Goal: Task Accomplishment & Management: Complete application form

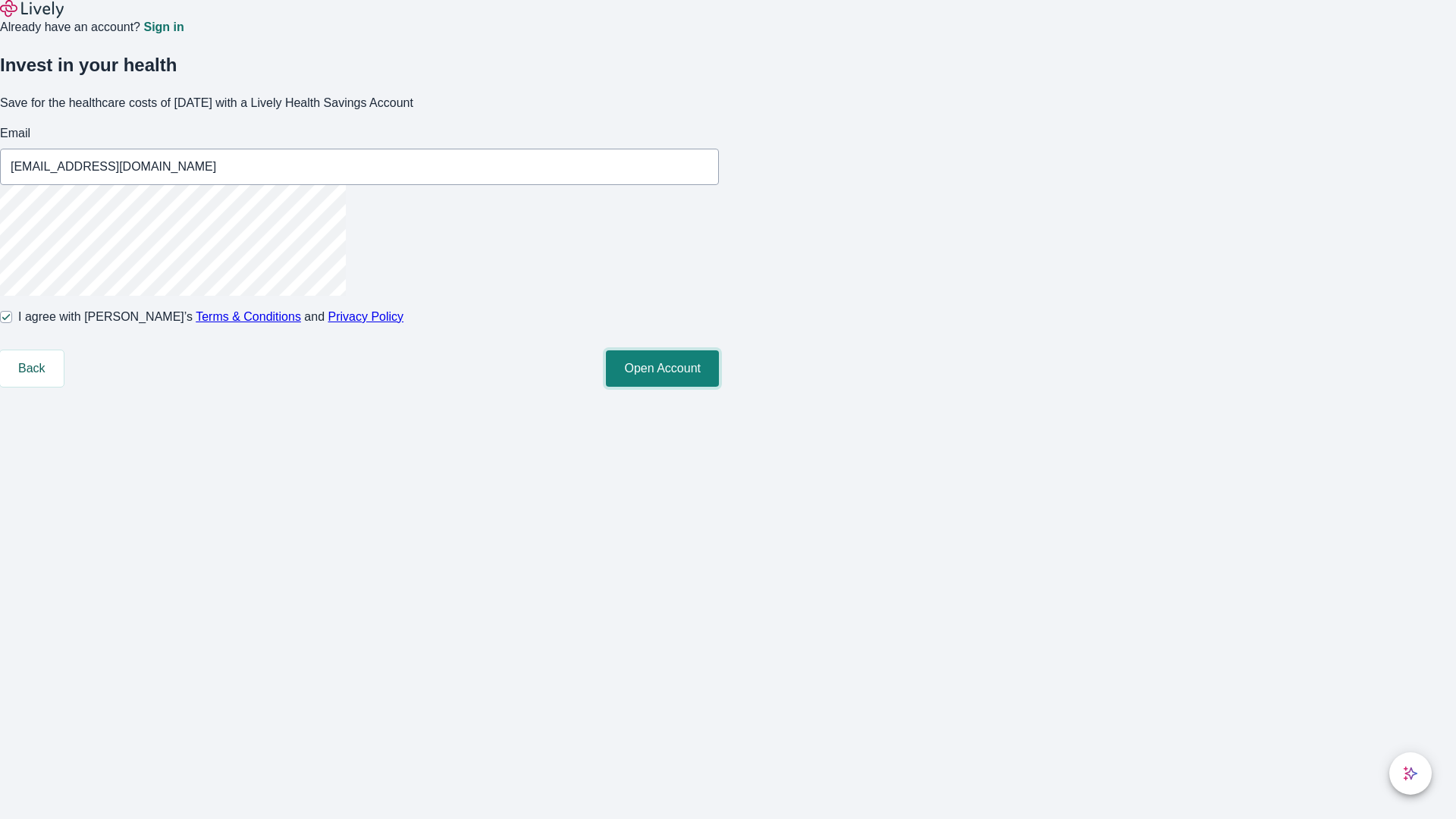
click at [719, 387] on button "Open Account" at bounding box center [663, 368] width 113 height 36
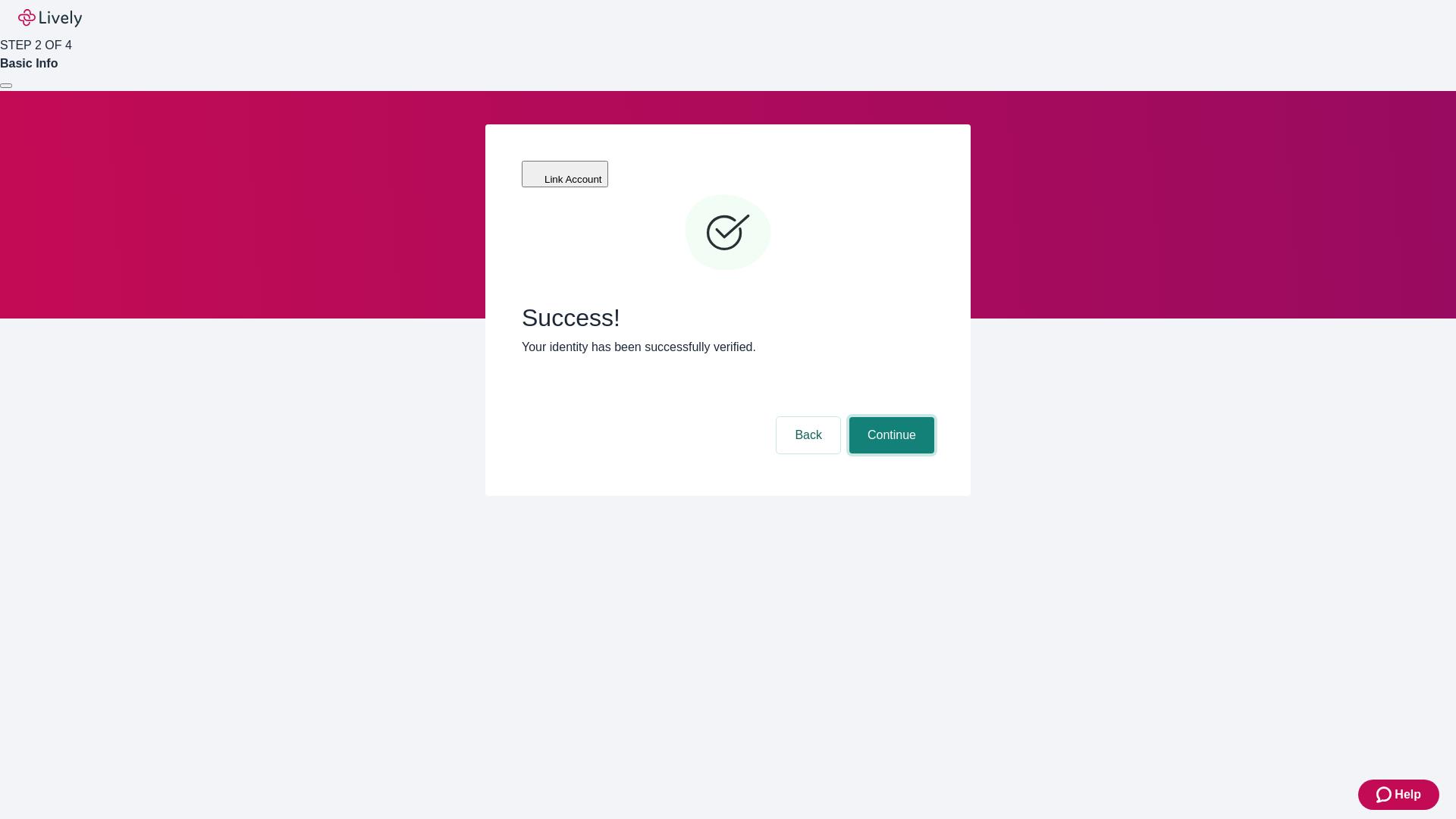
click at [890, 417] on button "Continue" at bounding box center [892, 435] width 85 height 36
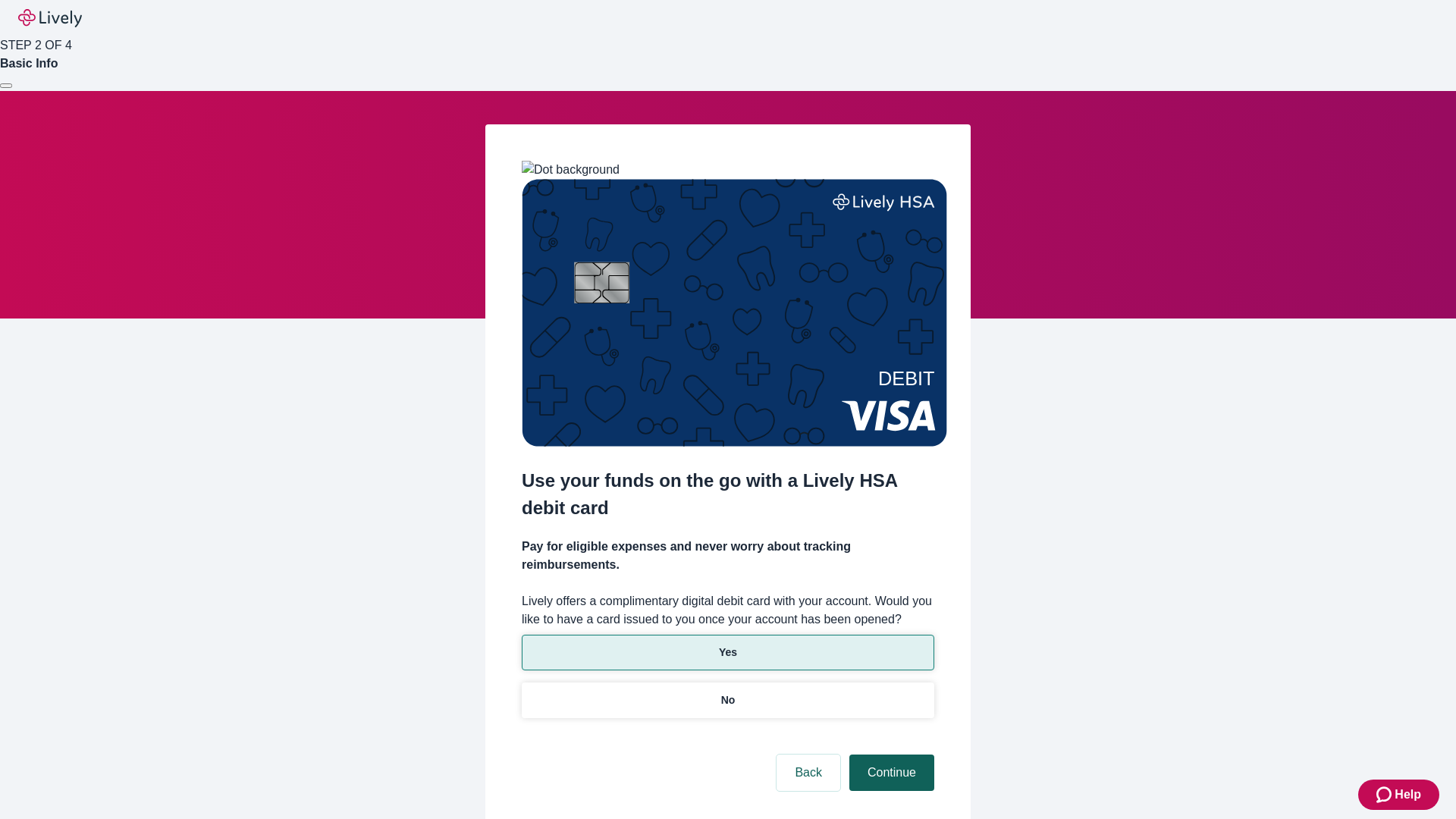
click at [727, 693] on p "No" at bounding box center [728, 700] width 14 height 16
click at [890, 755] on button "Continue" at bounding box center [892, 773] width 85 height 36
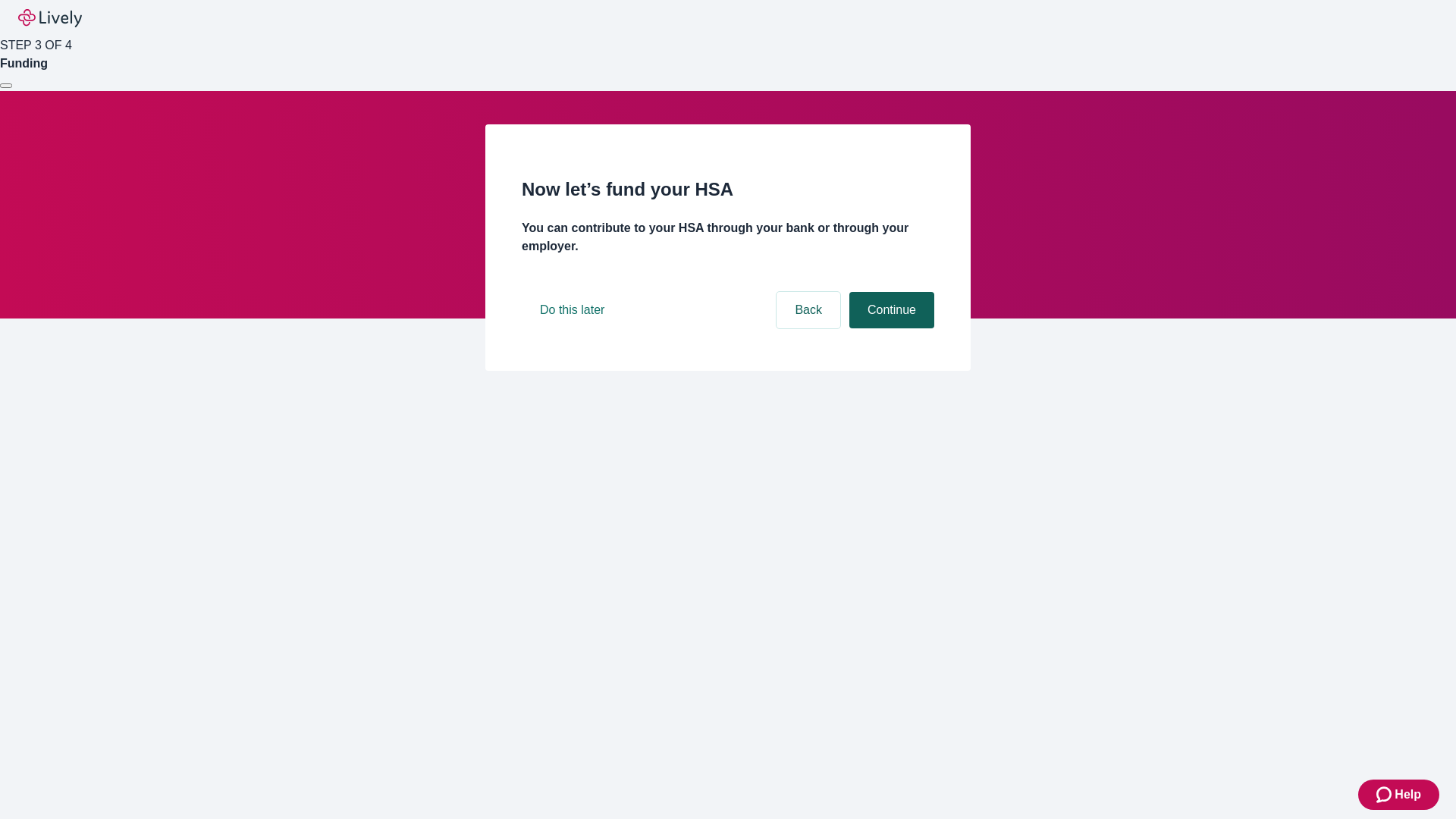
click at [890, 328] on button "Continue" at bounding box center [892, 310] width 85 height 36
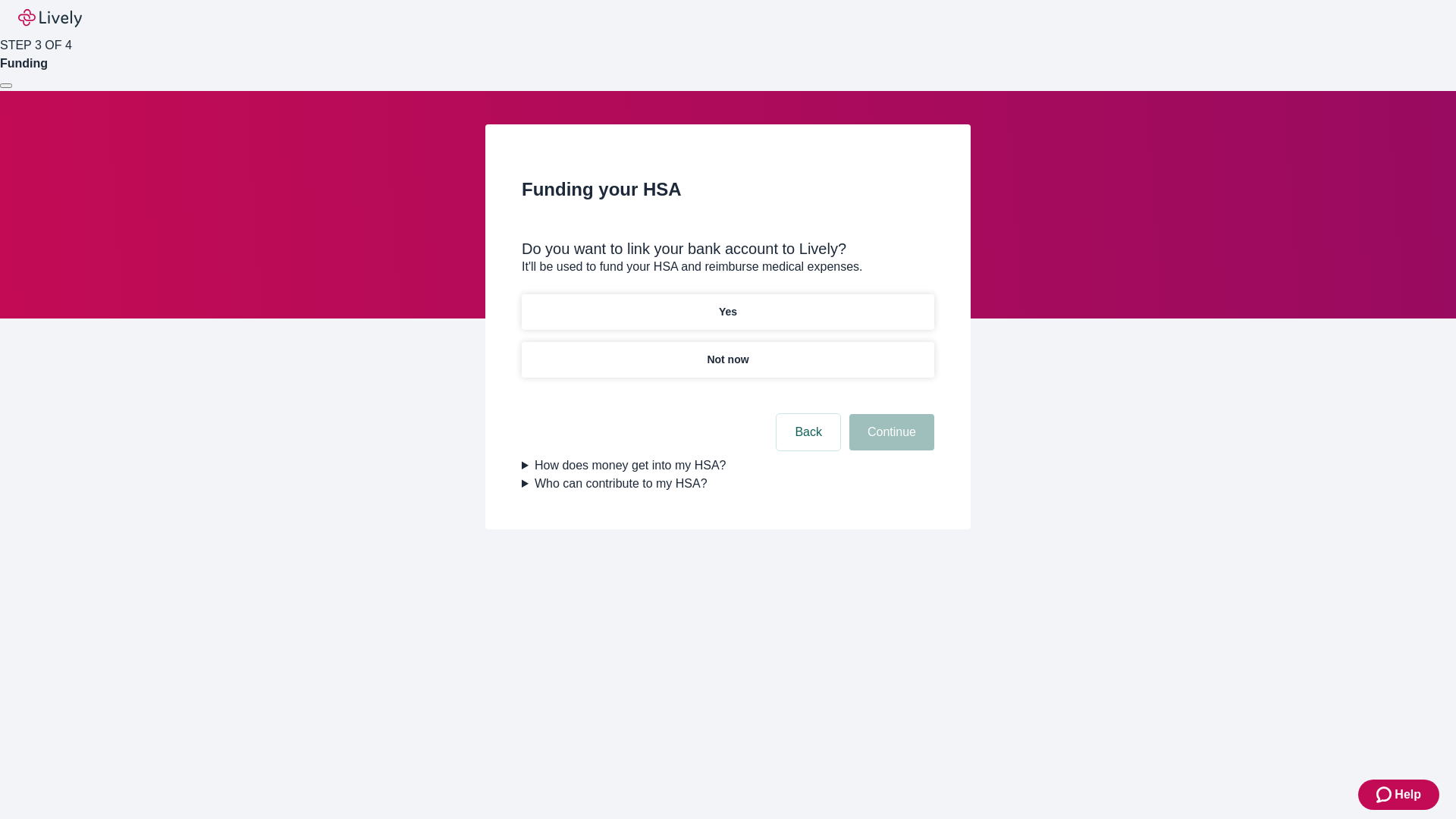
click at [727, 304] on p "Yes" at bounding box center [728, 312] width 18 height 16
click at [890, 414] on button "Continue" at bounding box center [892, 432] width 85 height 36
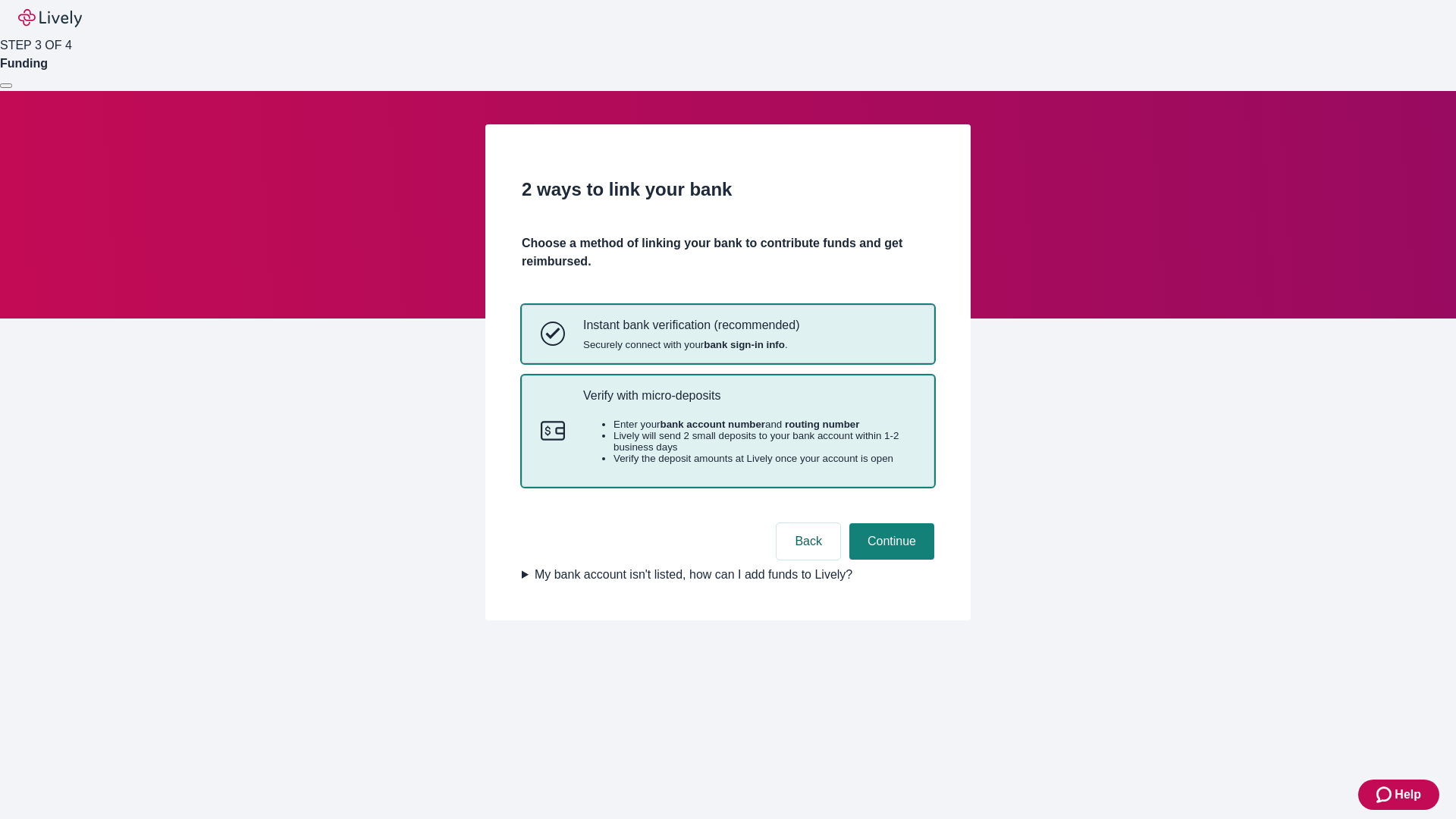
click at [749, 403] on p "Verify with micro-deposits" at bounding box center [749, 395] width 332 height 14
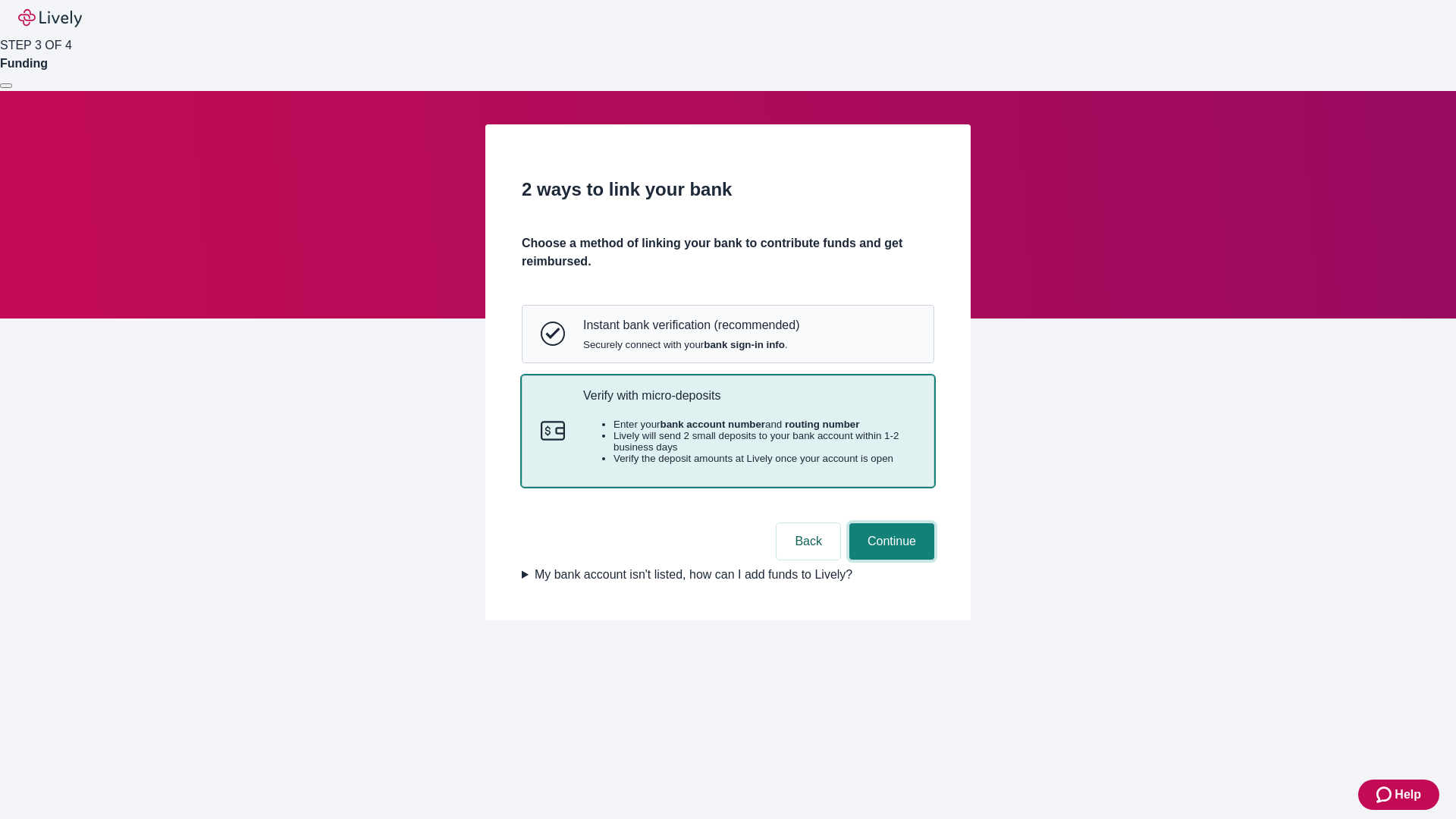
click at [890, 560] on button "Continue" at bounding box center [892, 542] width 85 height 36
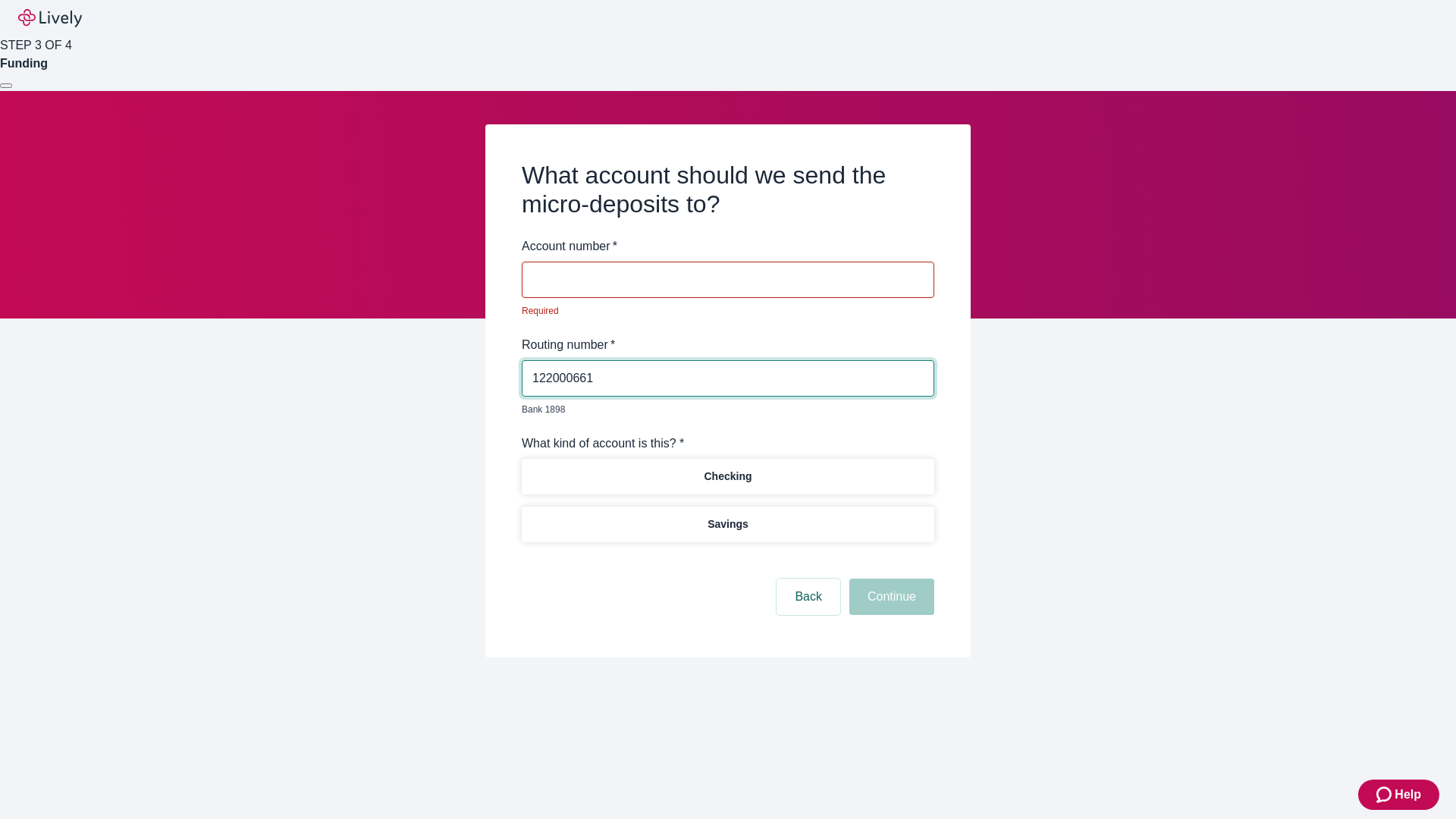
type input "122000661"
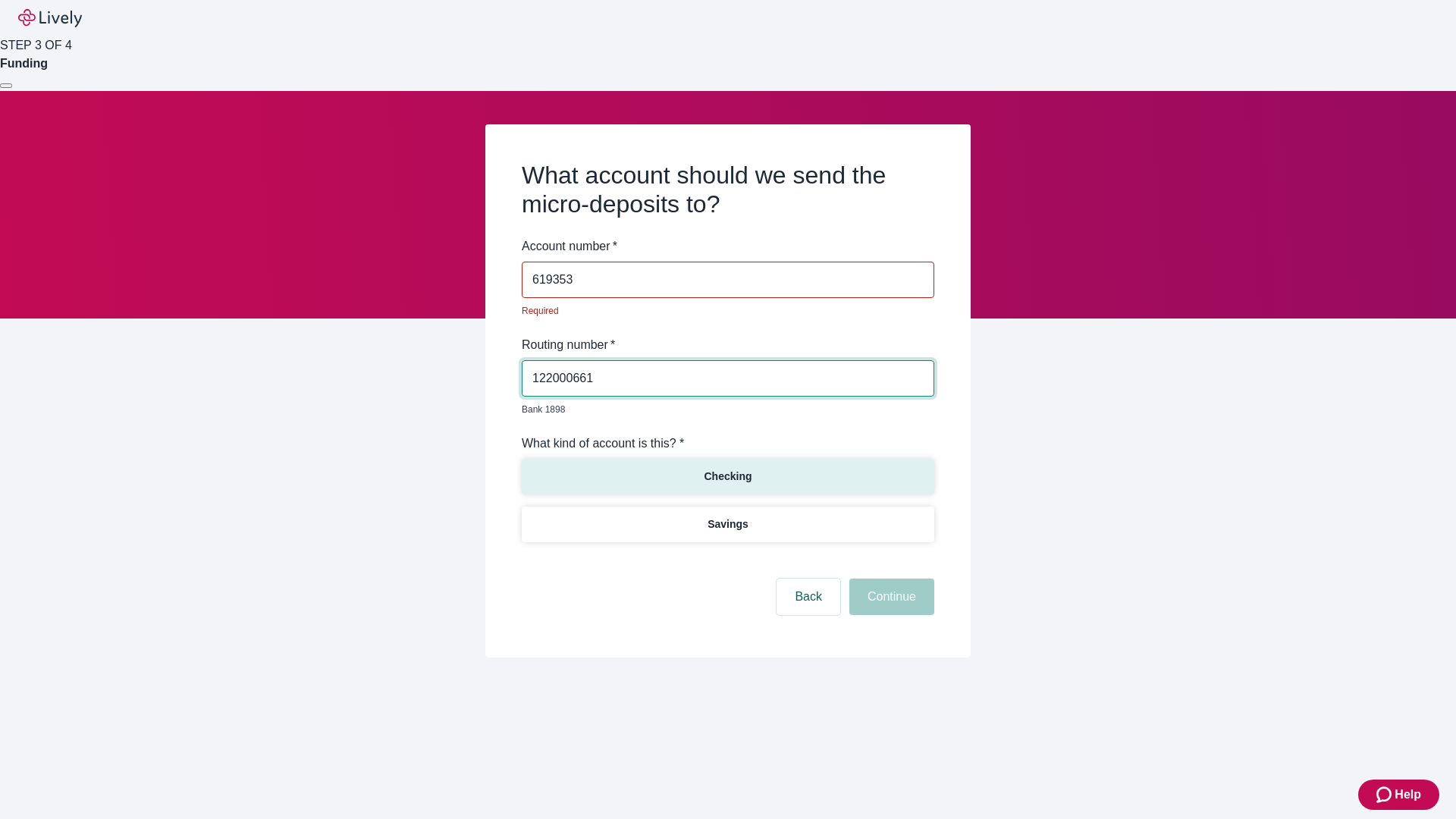
type input "619353"
click at [727, 469] on p "Checking" at bounding box center [728, 476] width 48 height 16
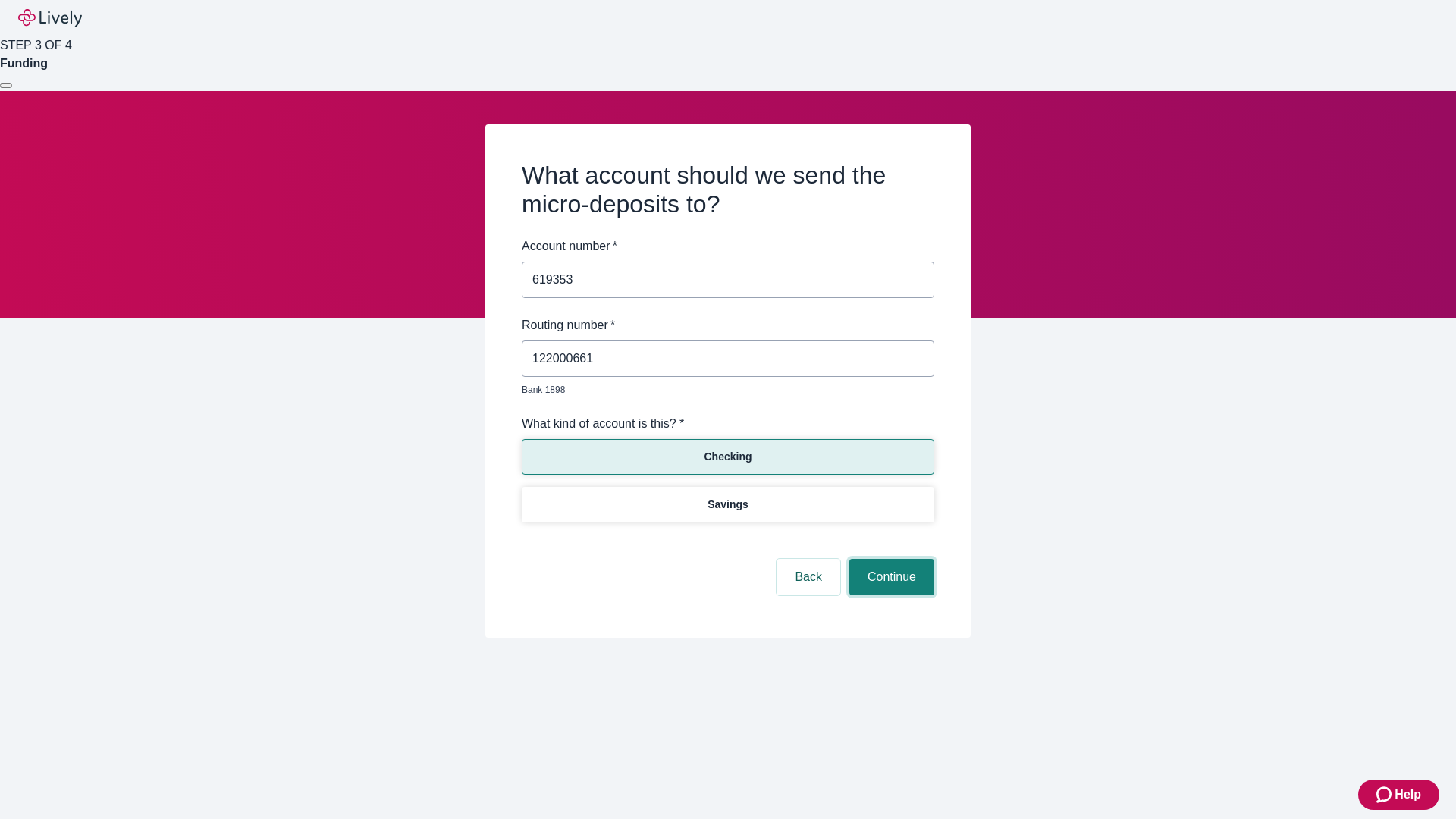
click at [890, 560] on button "Continue" at bounding box center [892, 577] width 85 height 36
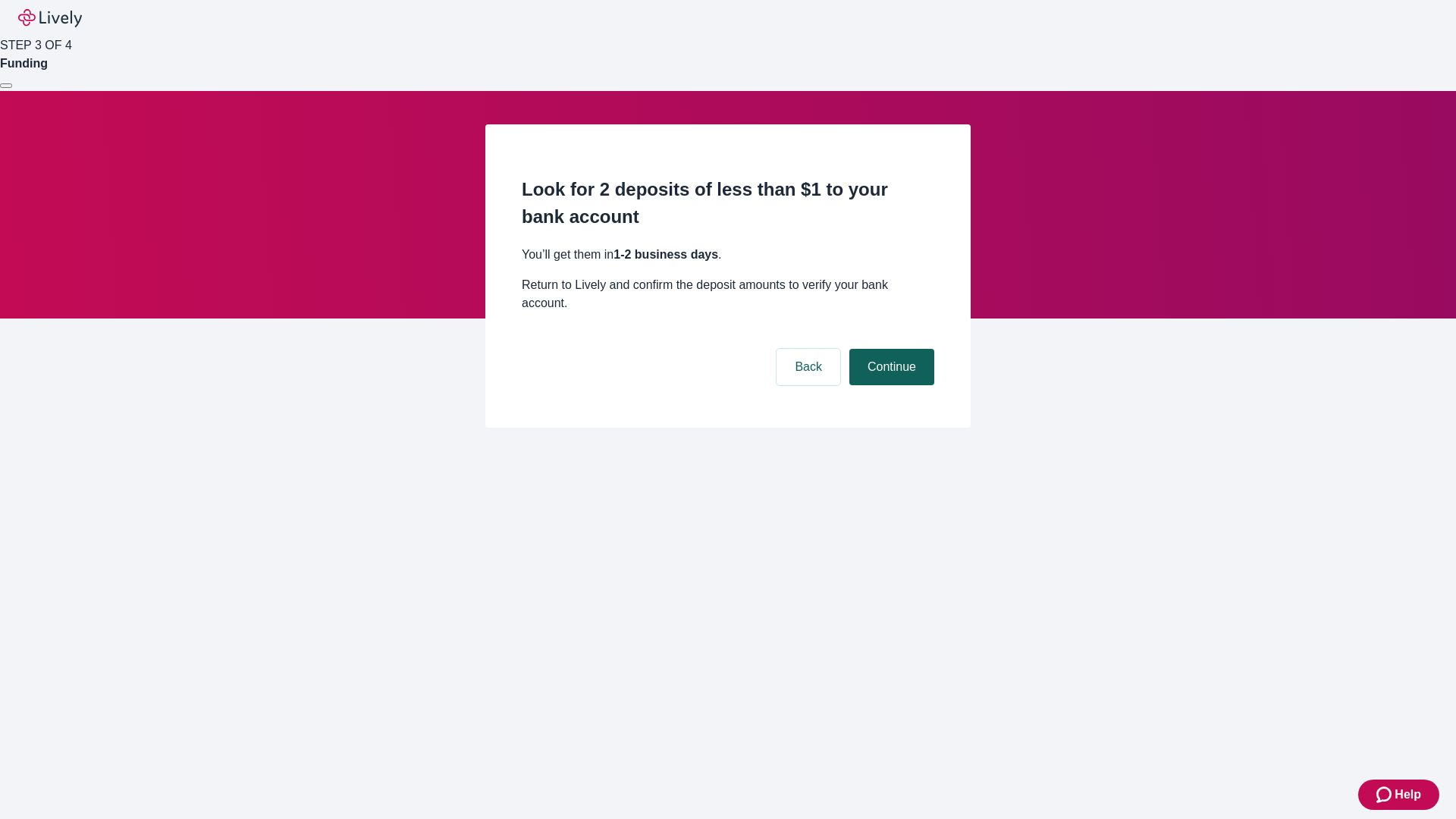
click at [890, 349] on button "Continue" at bounding box center [892, 367] width 85 height 36
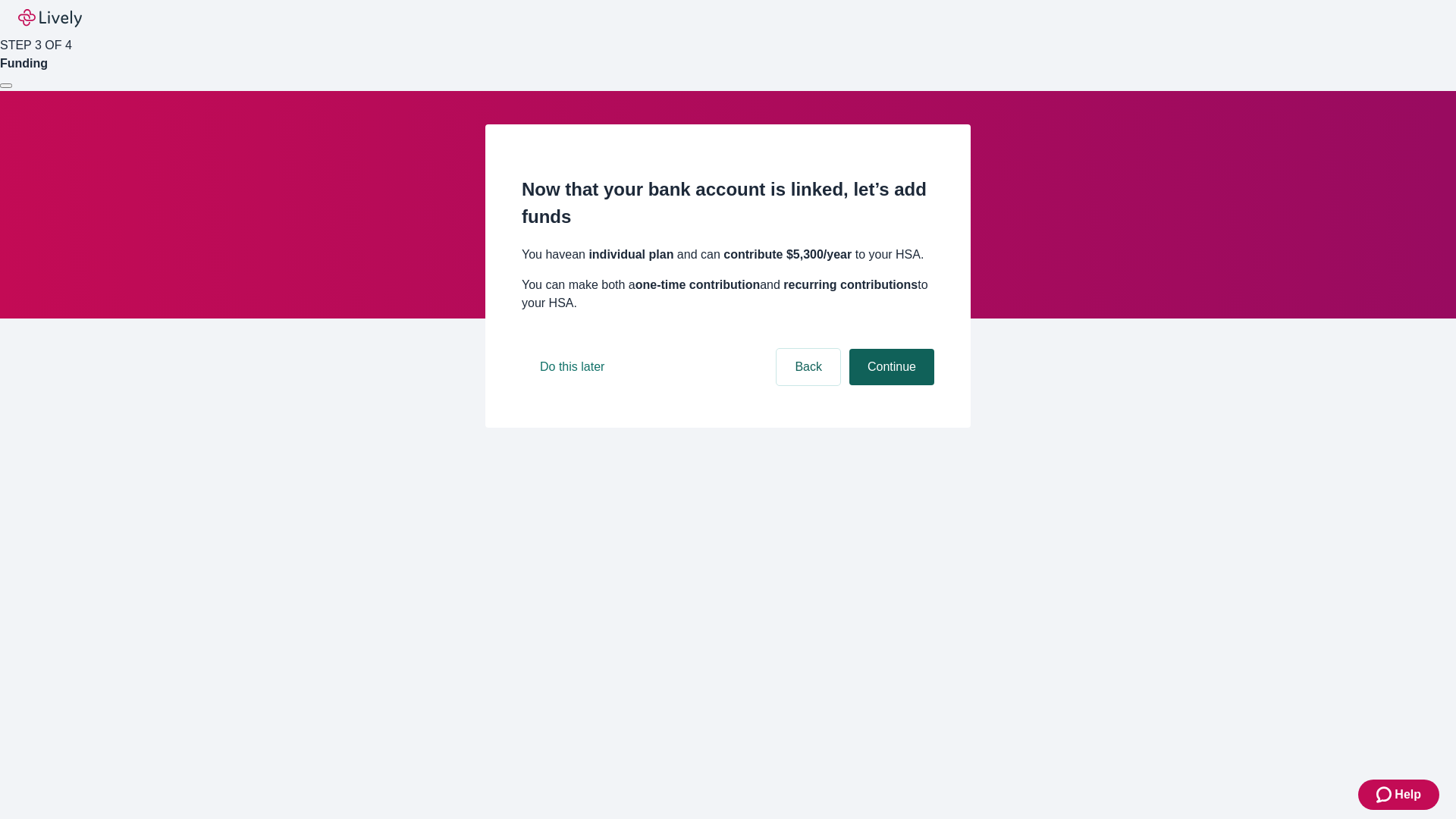
click at [890, 386] on button "Continue" at bounding box center [892, 367] width 85 height 36
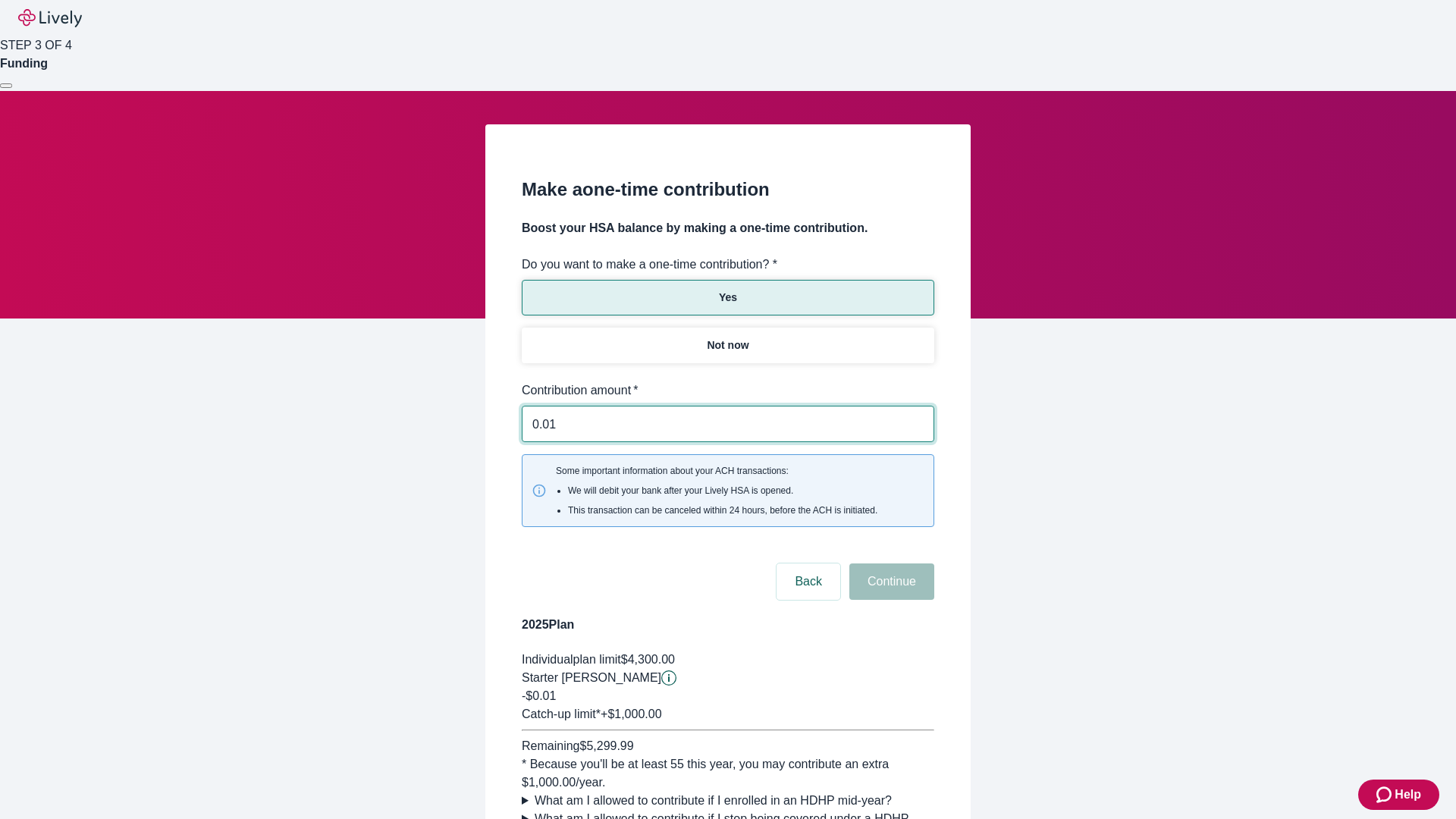
type input "0.01"
click at [890, 564] on button "Continue" at bounding box center [892, 582] width 85 height 36
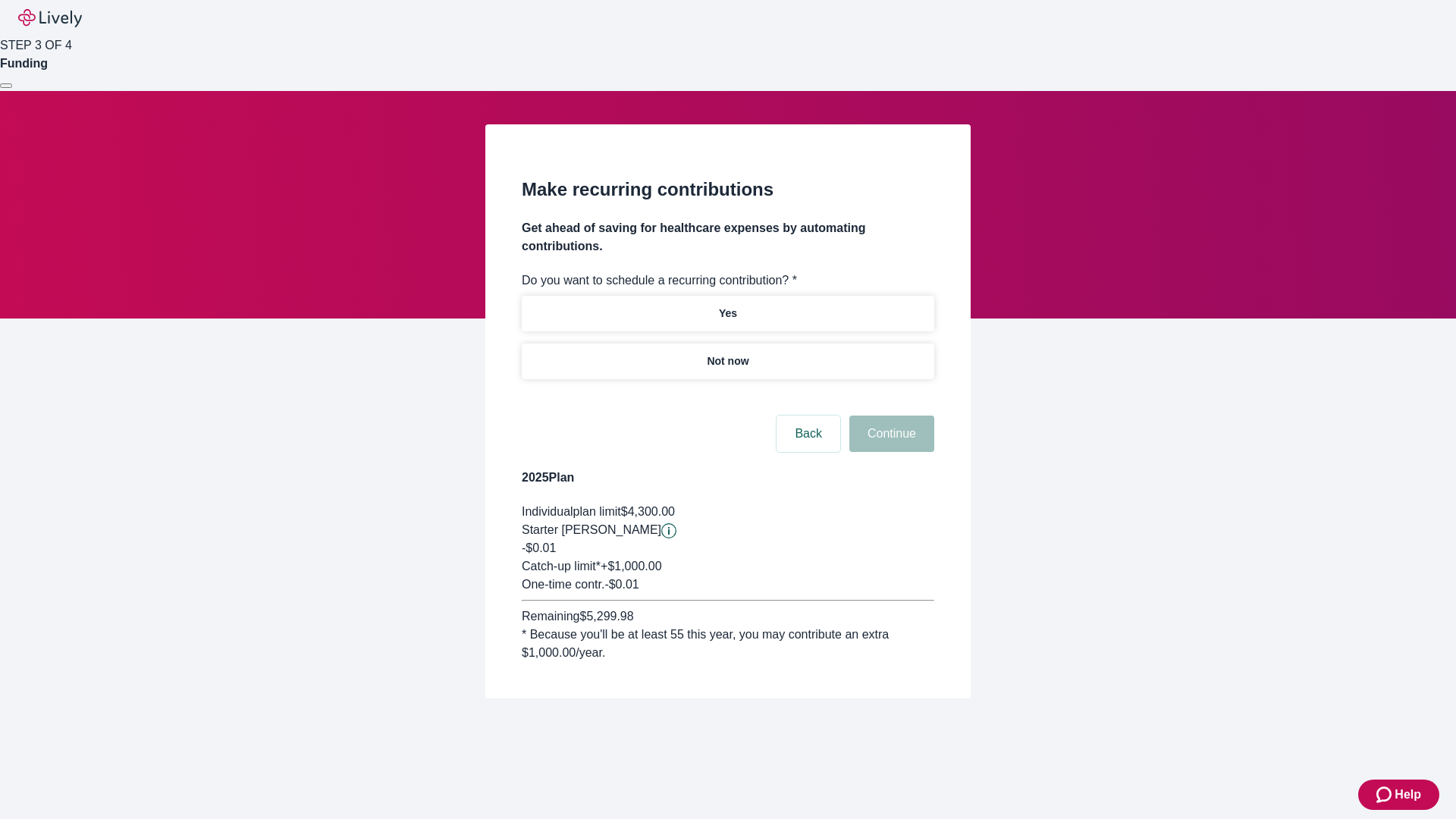
click at [727, 354] on p "Not now" at bounding box center [728, 362] width 42 height 16
click at [890, 416] on button "Continue" at bounding box center [892, 434] width 85 height 36
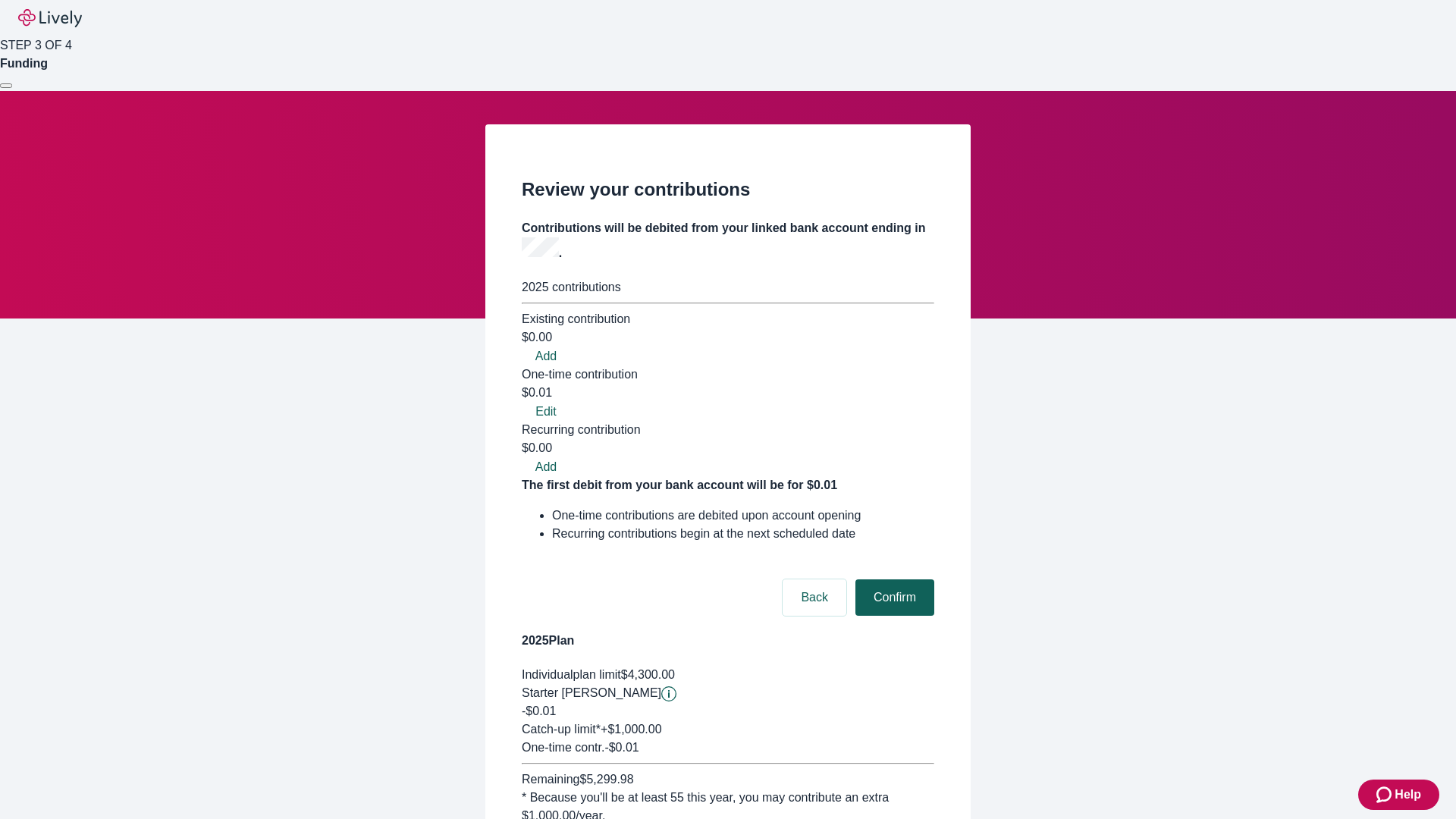
click at [893, 580] on button "Confirm" at bounding box center [894, 598] width 78 height 36
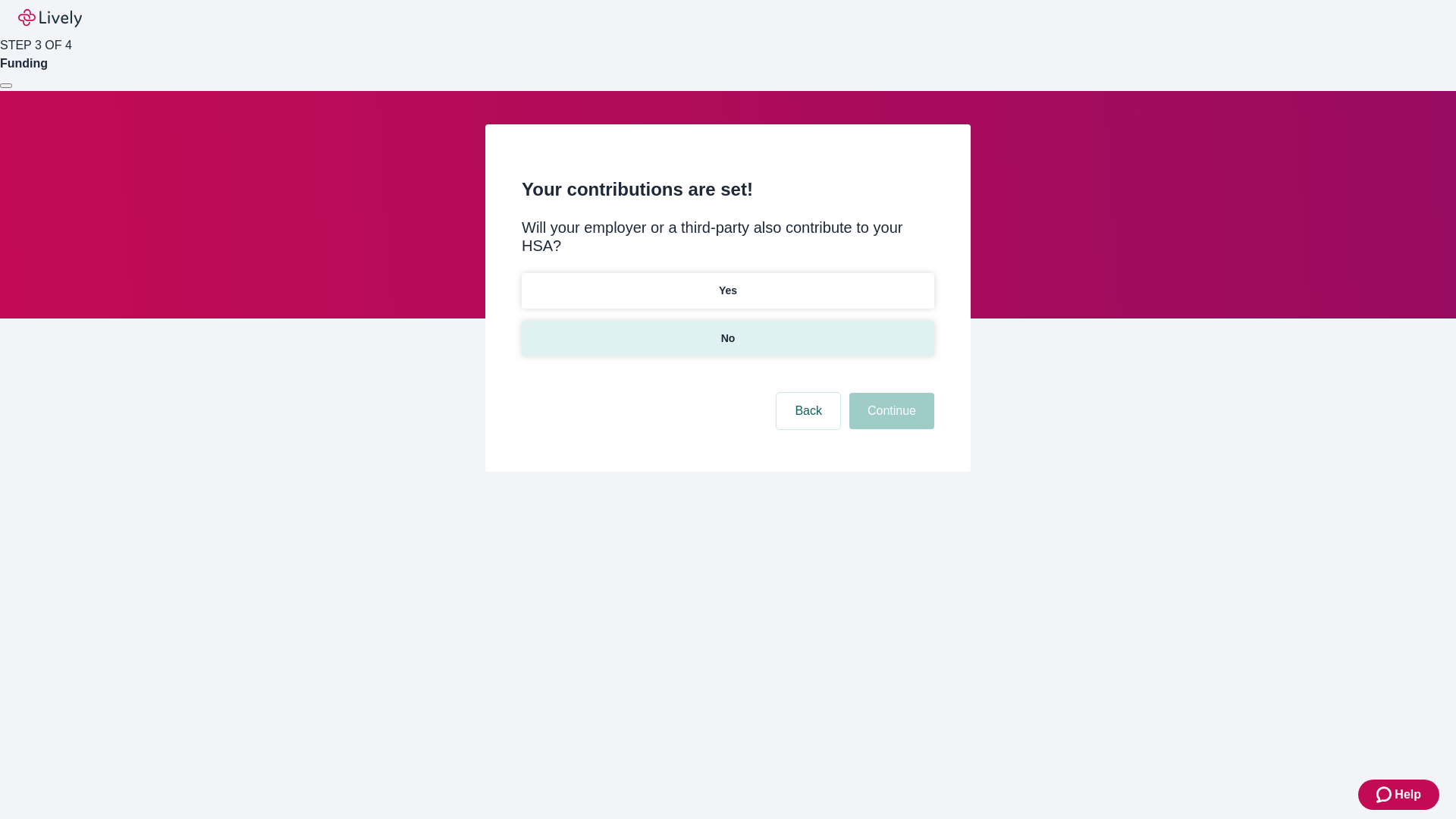
click at [727, 331] on p "No" at bounding box center [728, 339] width 14 height 16
click at [890, 393] on button "Continue" at bounding box center [892, 411] width 85 height 36
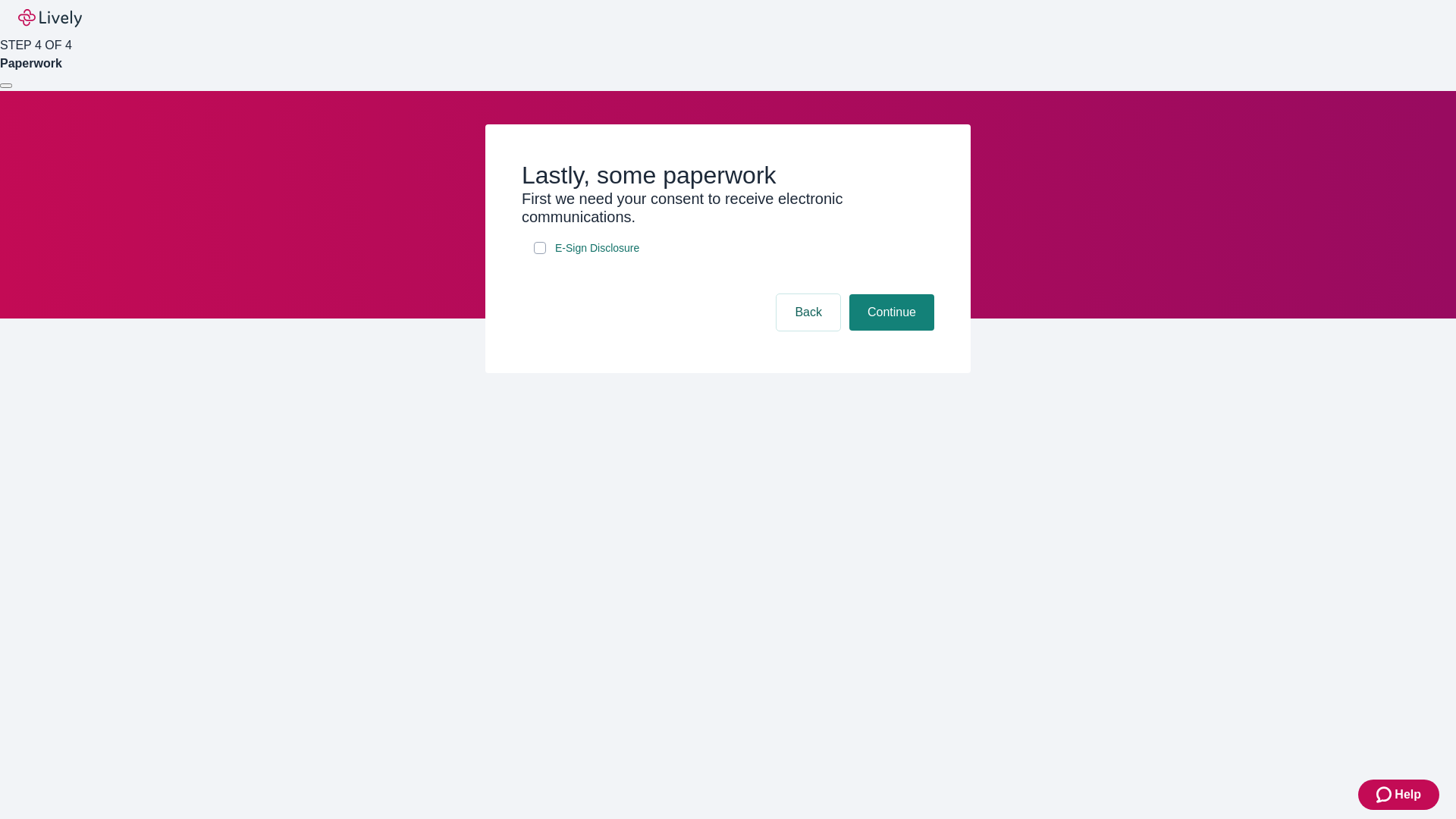
click at [540, 255] on input "E-Sign Disclosure" at bounding box center [540, 248] width 12 height 12
checkbox input "true"
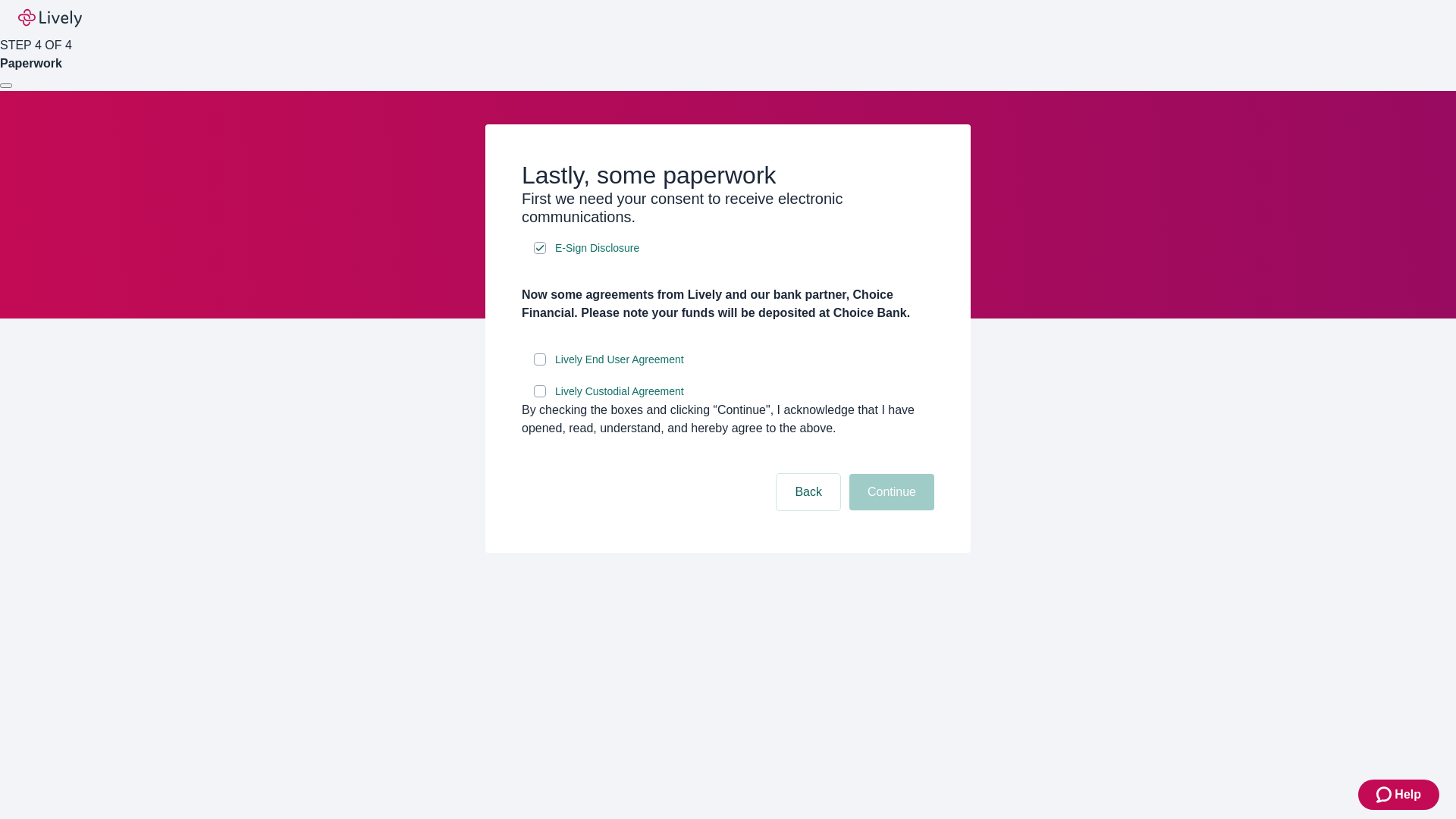
click at [540, 365] on input "Lively End User Agreement" at bounding box center [540, 360] width 12 height 12
checkbox input "true"
click at [540, 398] on input "Lively Custodial Agreement" at bounding box center [540, 391] width 12 height 12
checkbox input "true"
click at [890, 511] on button "Continue" at bounding box center [892, 493] width 85 height 36
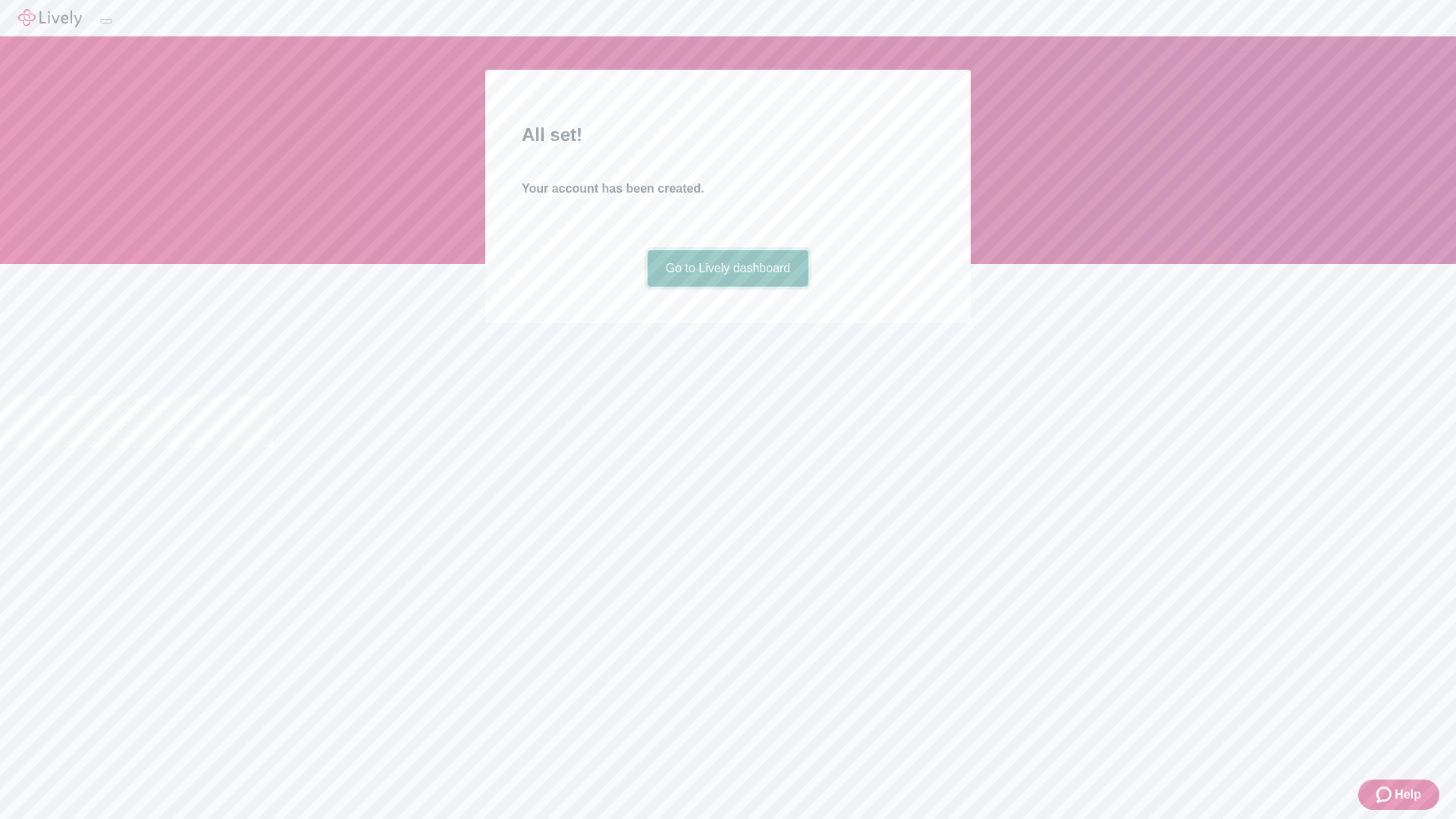
click at [727, 287] on link "Go to Lively dashboard" at bounding box center [728, 269] width 162 height 36
